Goal: Book appointment/travel/reservation

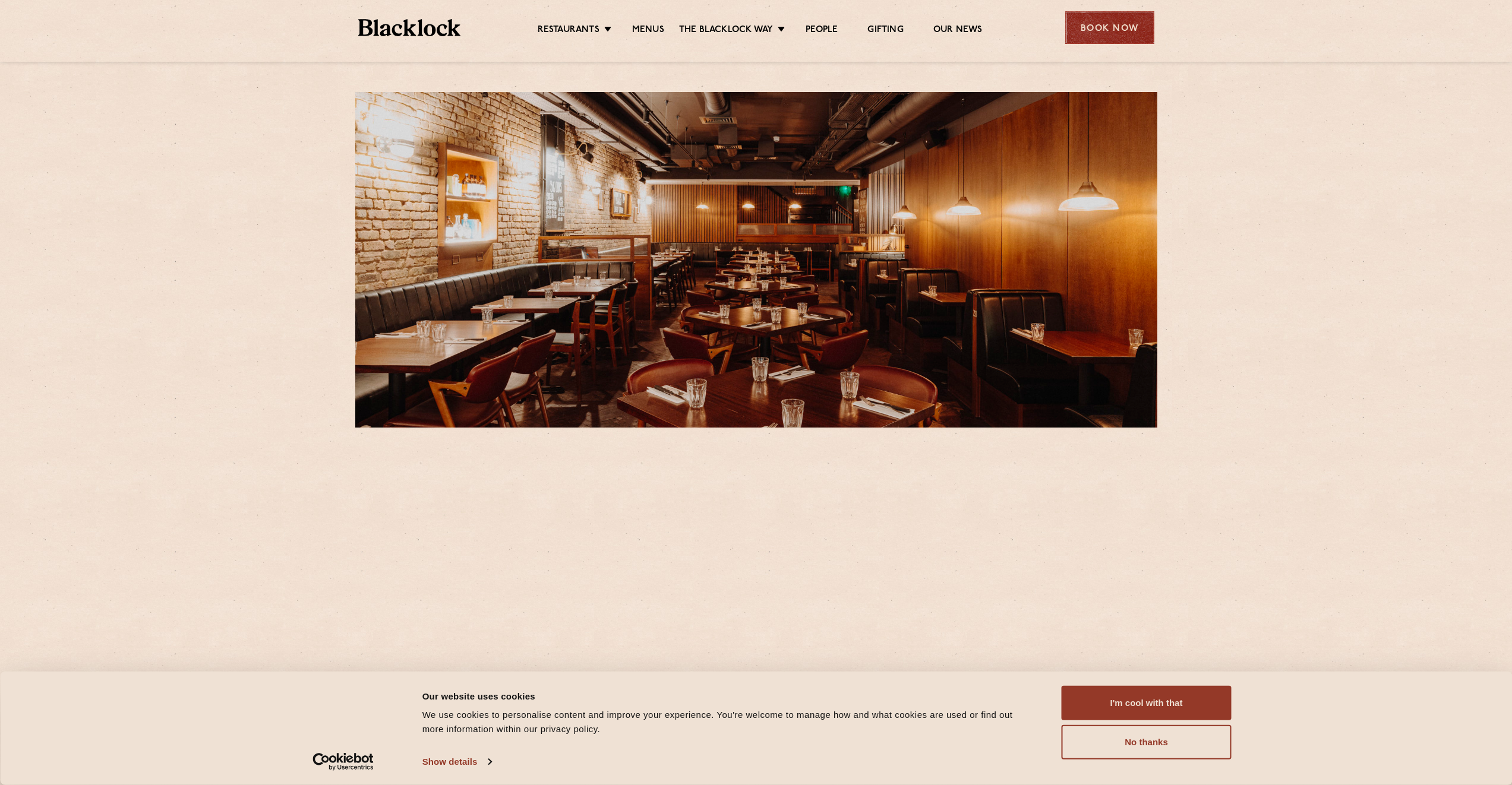
click at [1104, 36] on div "Book Now" at bounding box center [1109, 28] width 89 height 33
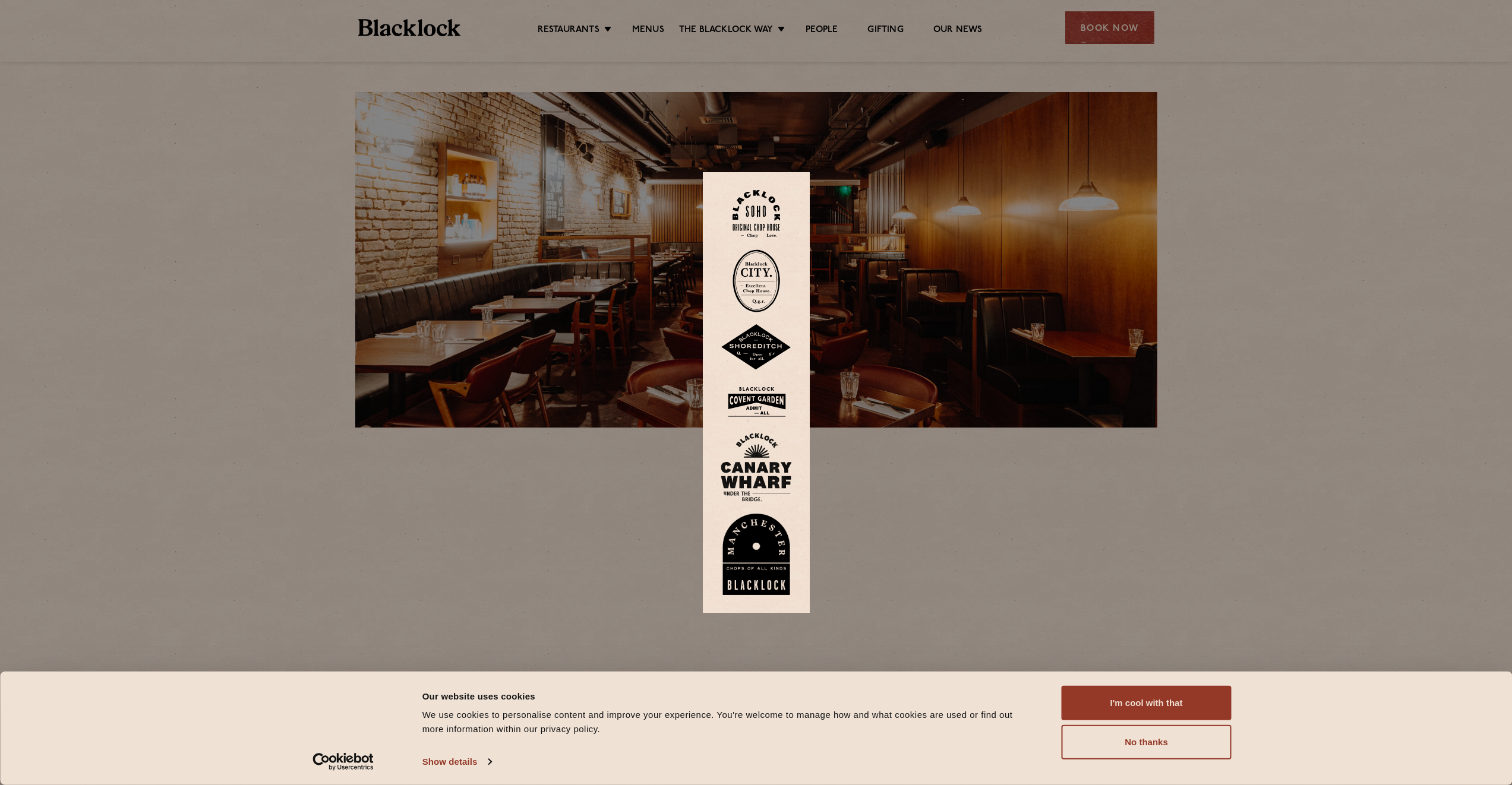
click at [886, 542] on div at bounding box center [756, 392] width 1512 height 785
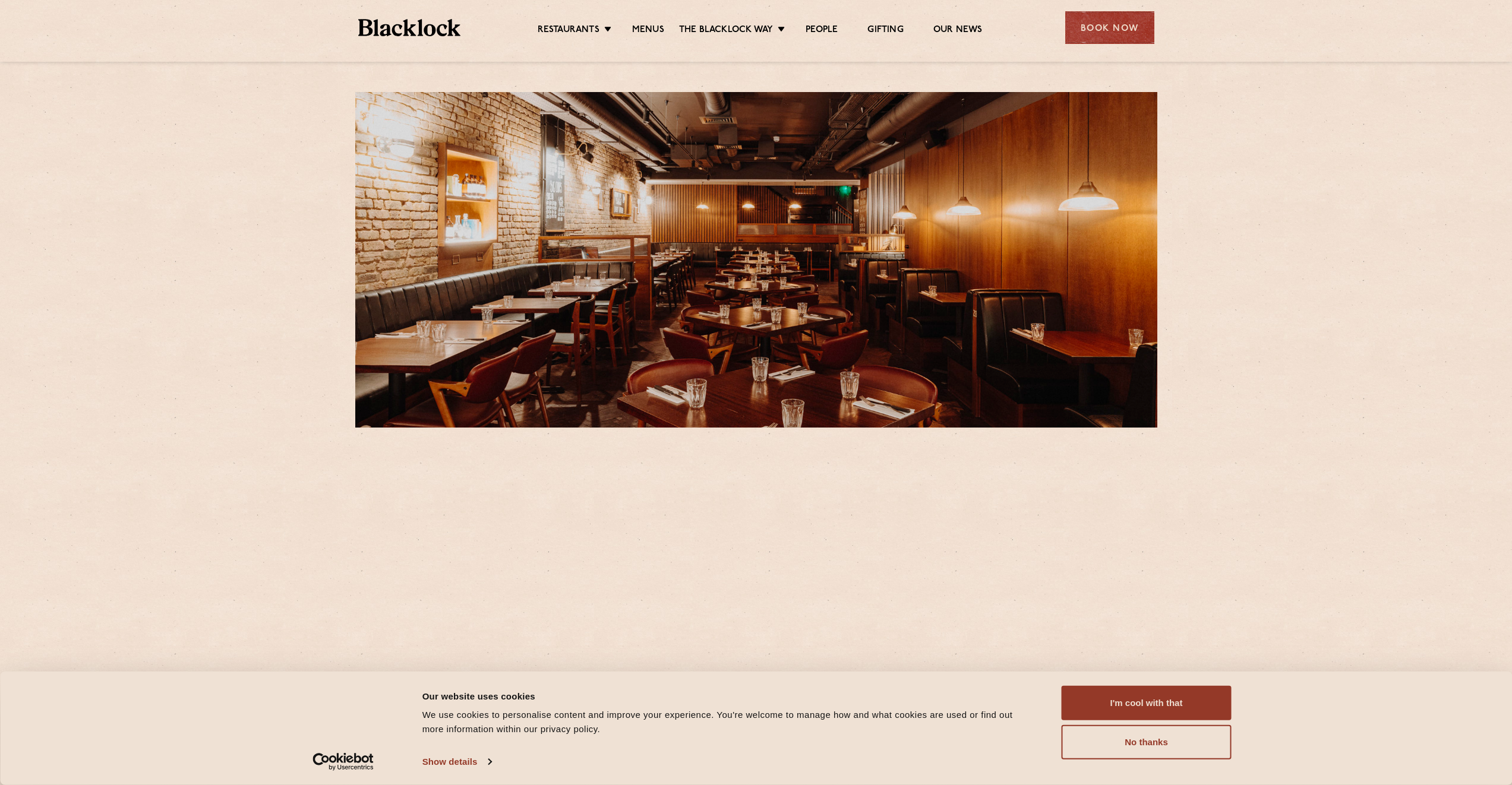
click at [1122, 22] on div "Book Now" at bounding box center [1109, 28] width 89 height 33
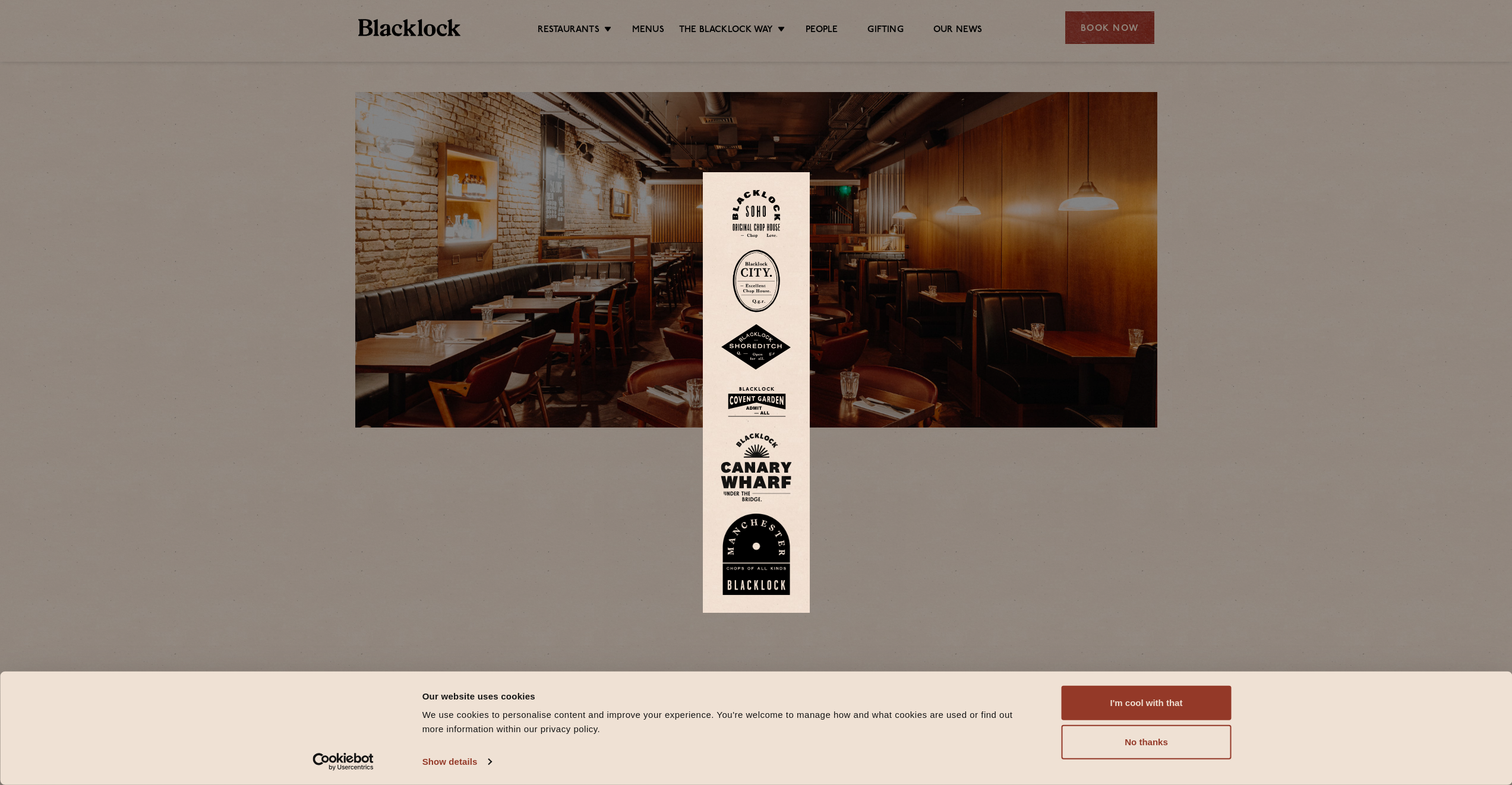
click at [780, 394] on img at bounding box center [756, 402] width 71 height 39
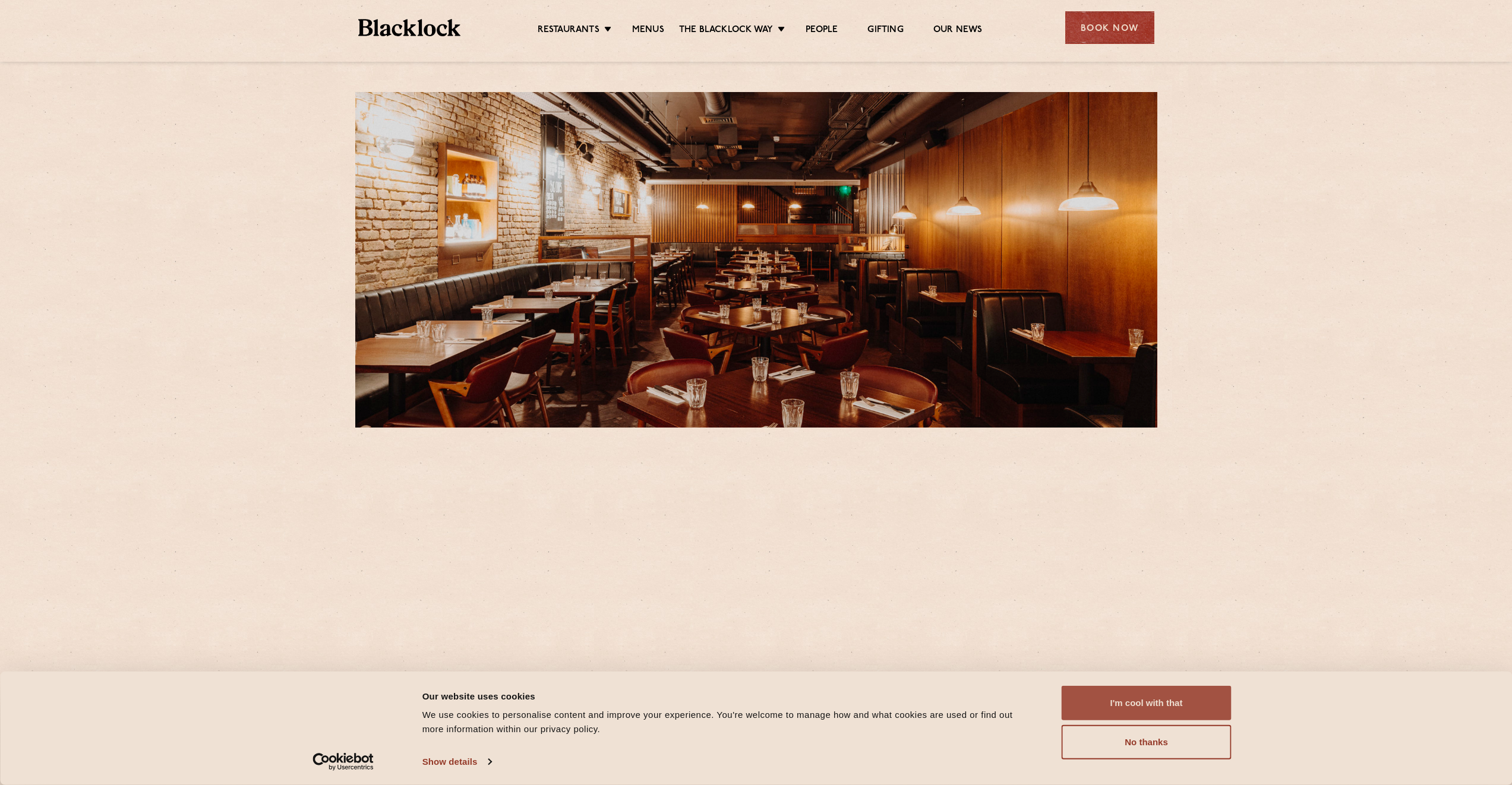
click at [1164, 704] on button "I'm cool with that" at bounding box center [1146, 703] width 170 height 34
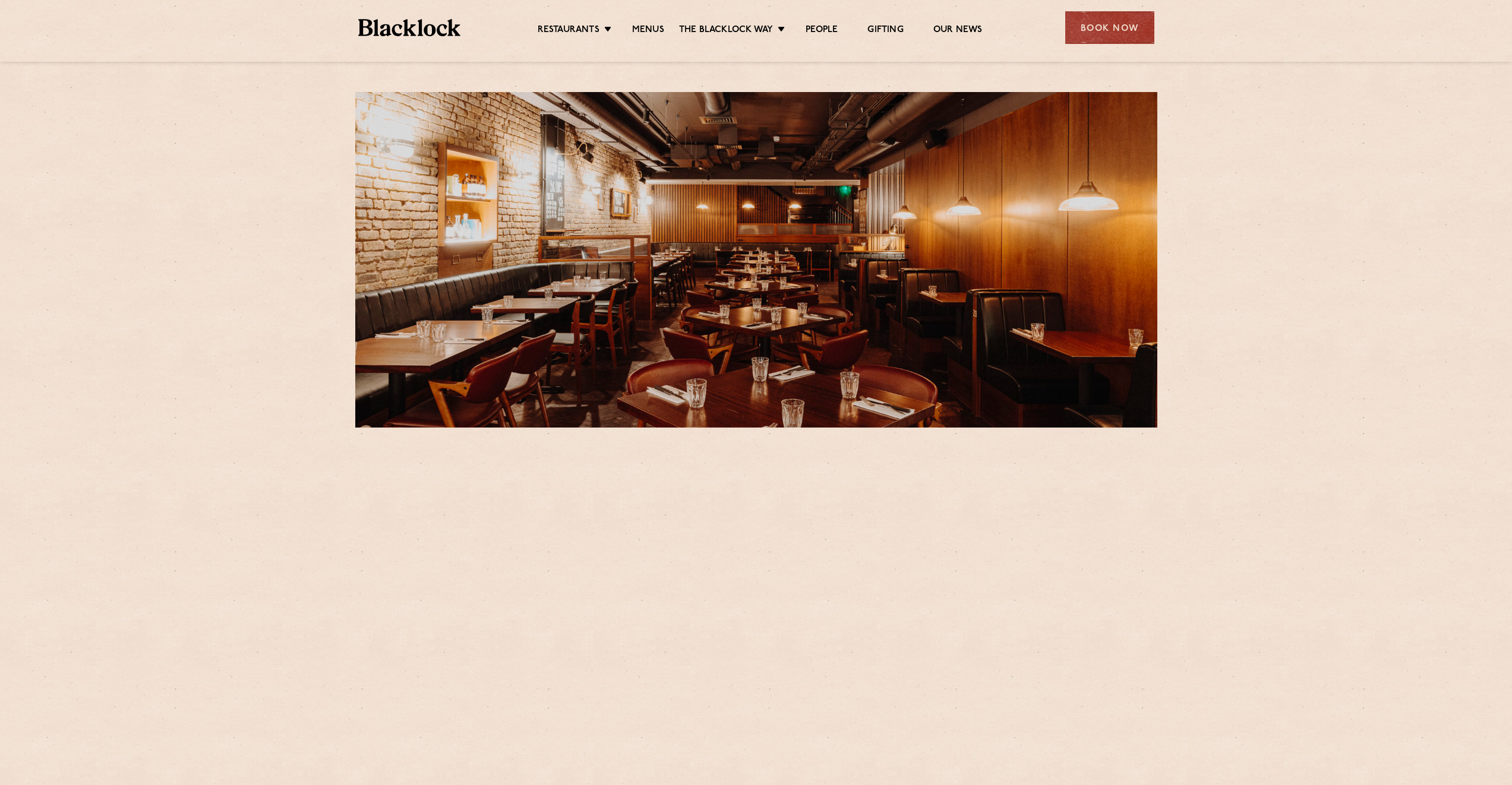
click at [678, 317] on div at bounding box center [756, 259] width 802 height 335
click at [602, 116] on link "Covent Garden" at bounding box center [591, 118] width 77 height 13
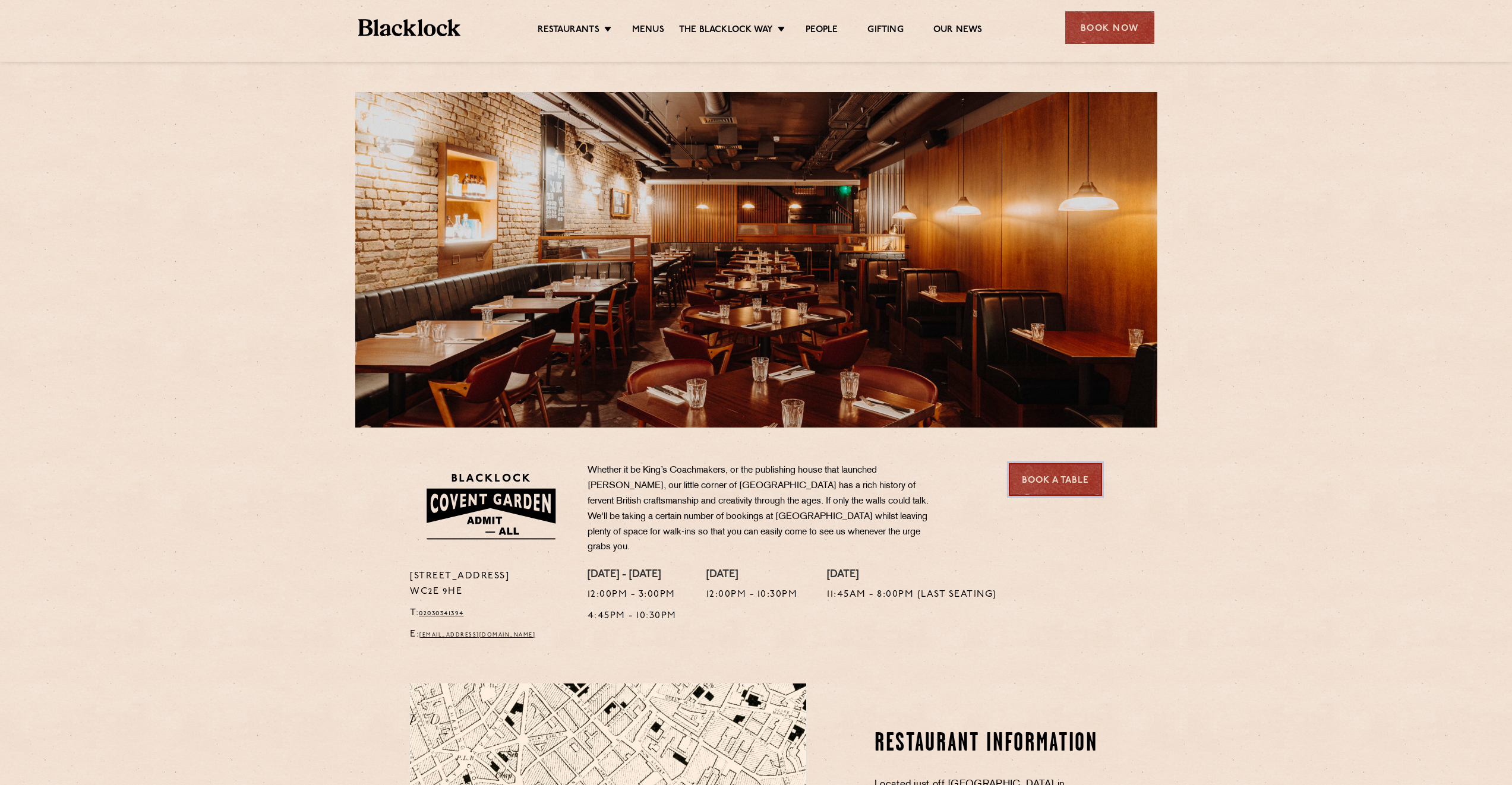
click at [1058, 481] on link "Book a Table" at bounding box center [1055, 479] width 93 height 33
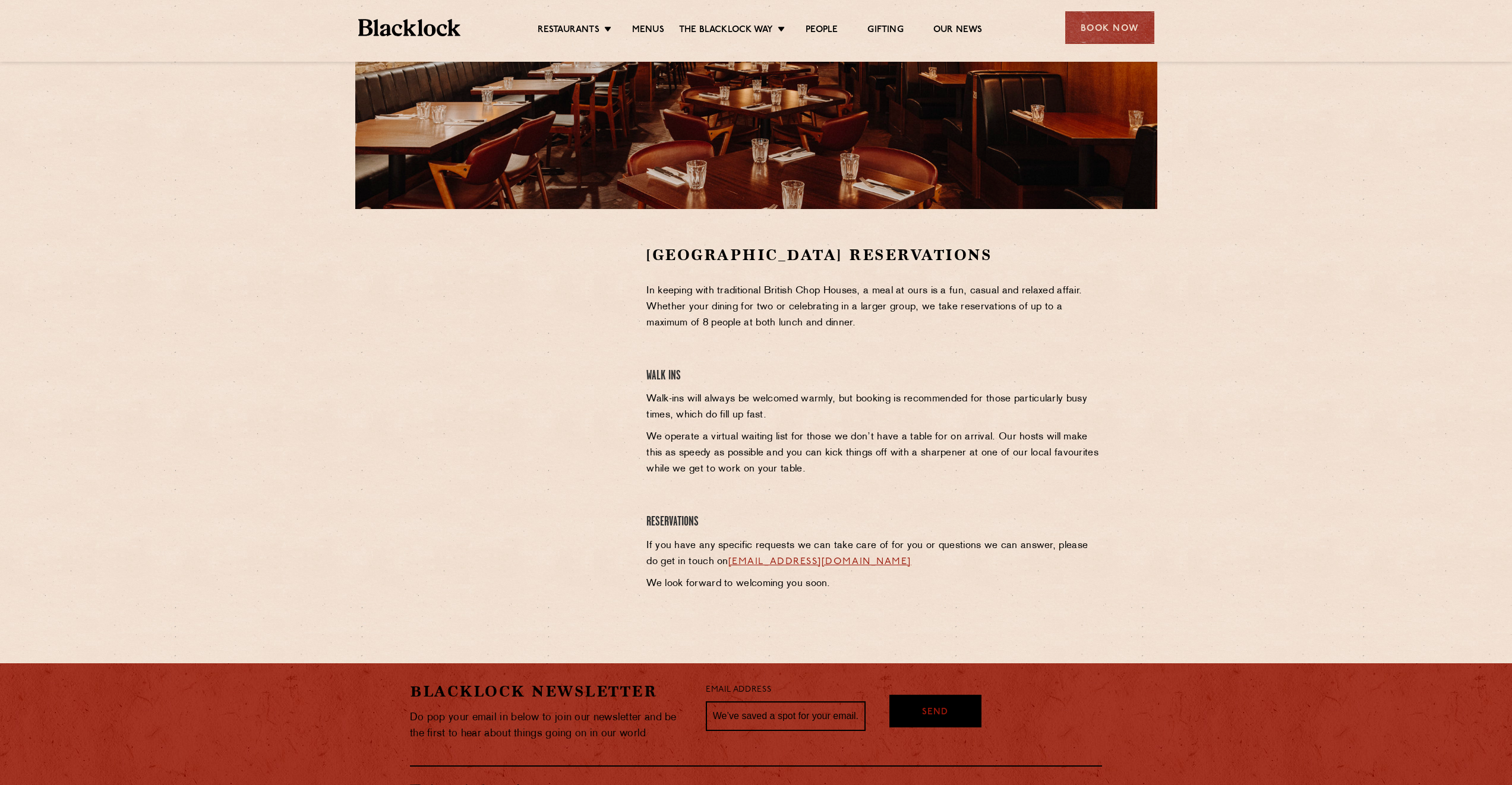
scroll to position [358, 0]
